Goal: Check status

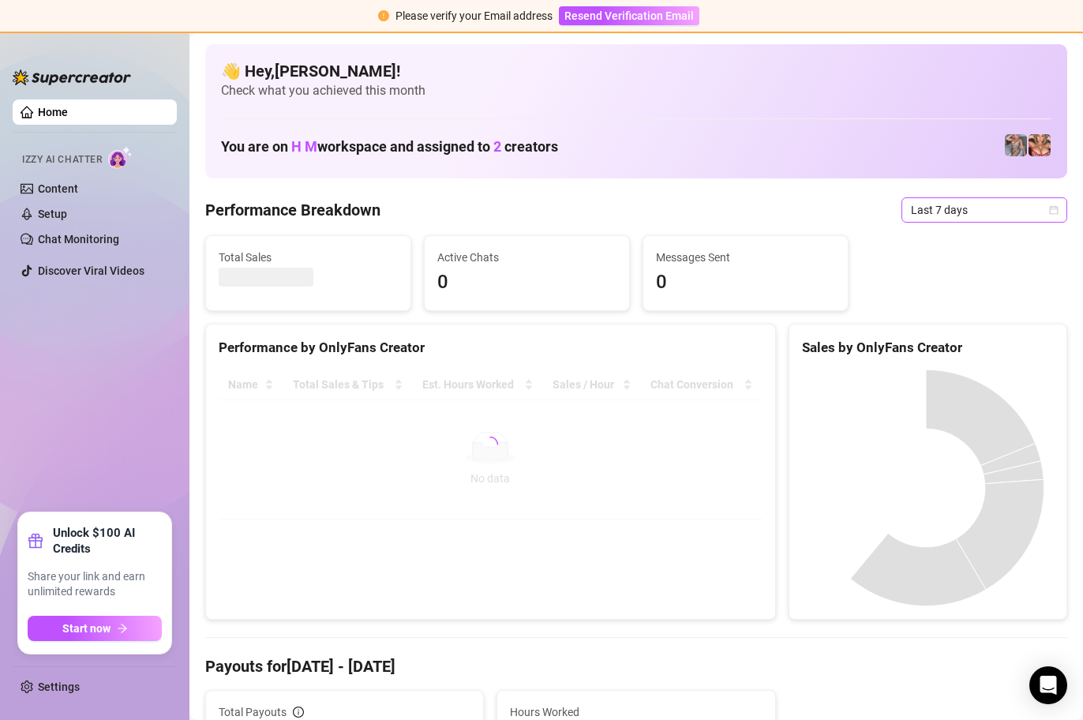
click at [1046, 205] on div "Last 7 days" at bounding box center [984, 209] width 166 height 25
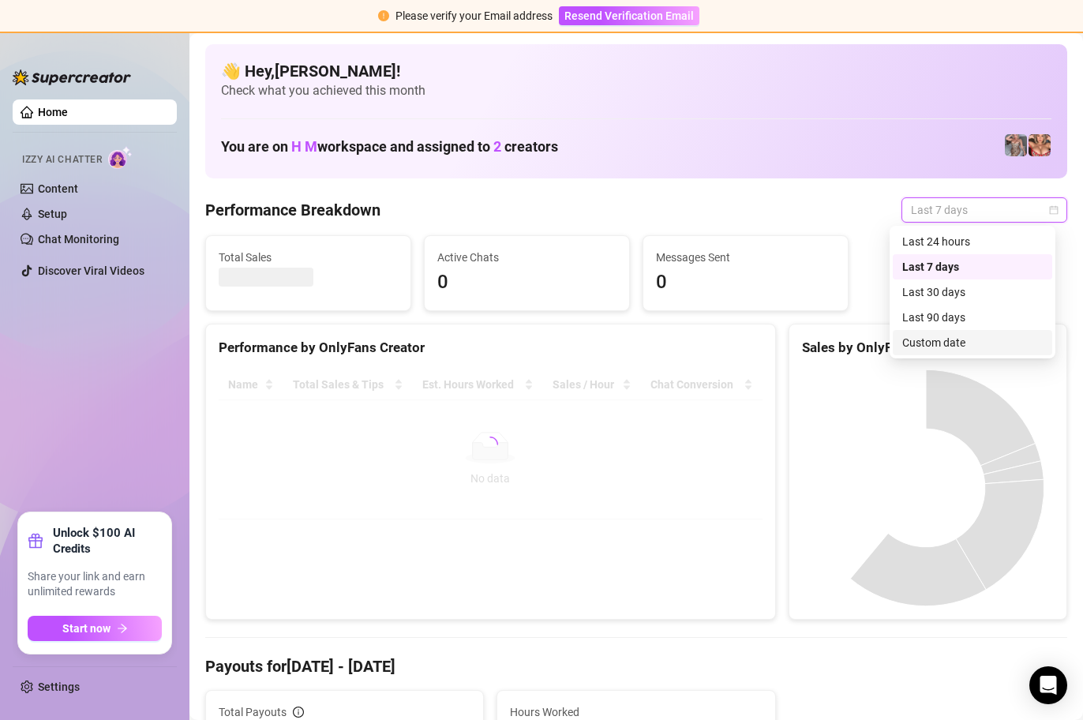
click at [965, 343] on div "Custom date" at bounding box center [972, 342] width 140 height 17
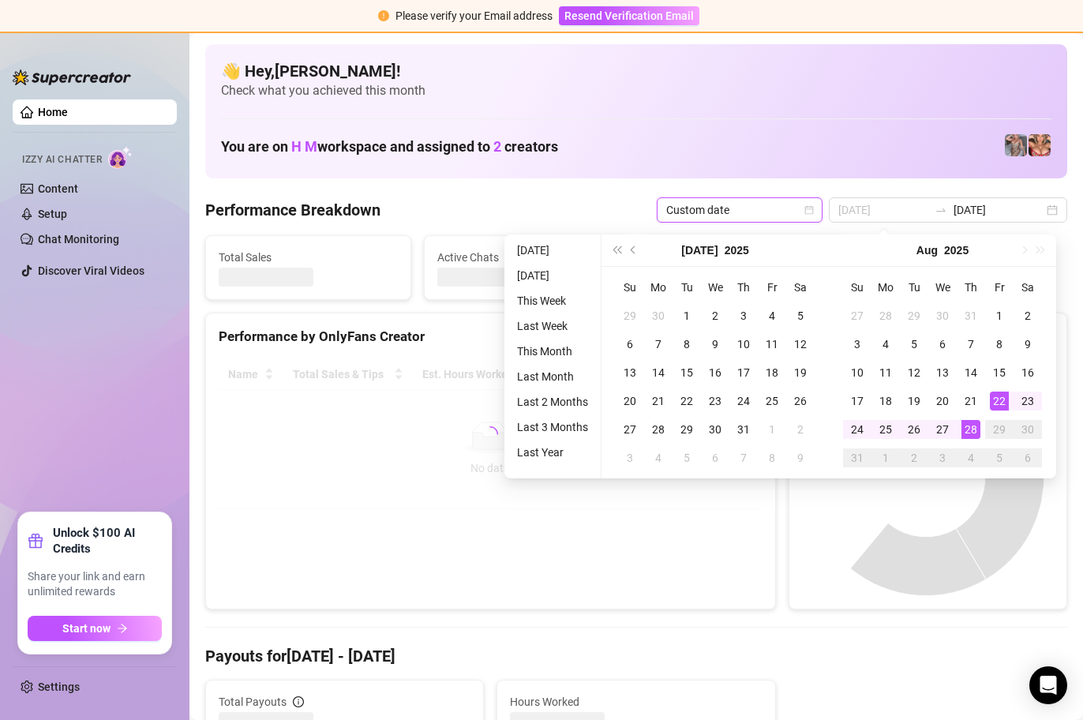
type input "[DATE]"
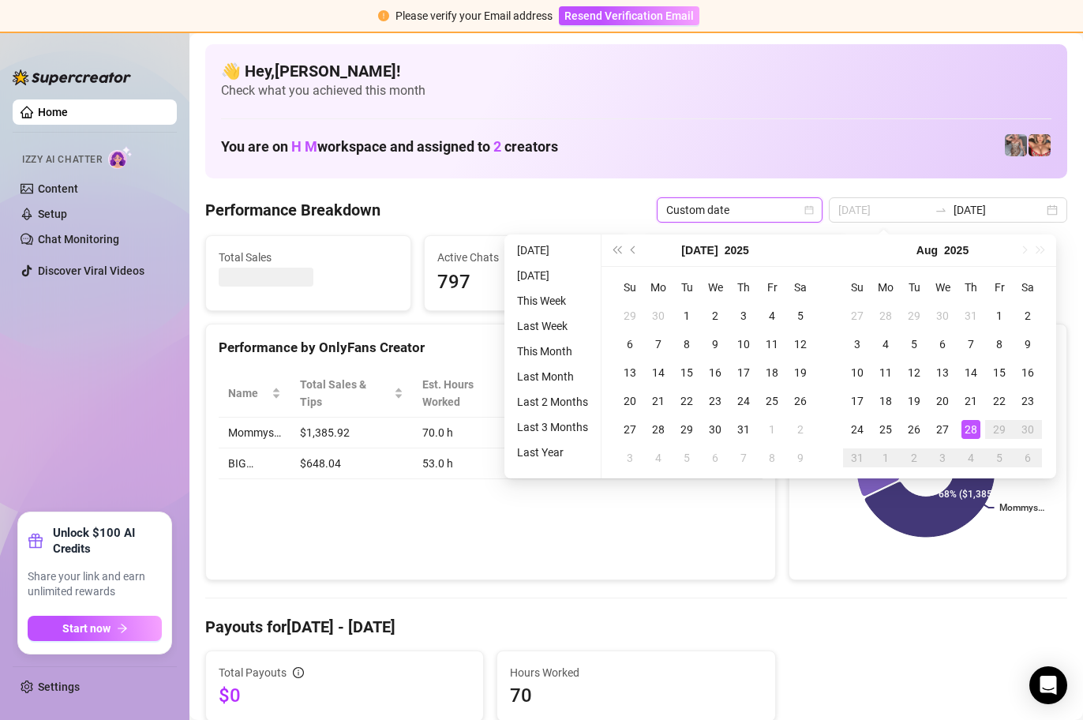
click at [968, 428] on div "28" at bounding box center [970, 429] width 19 height 19
type input "[DATE]"
